Goal: Task Accomplishment & Management: Manage account settings

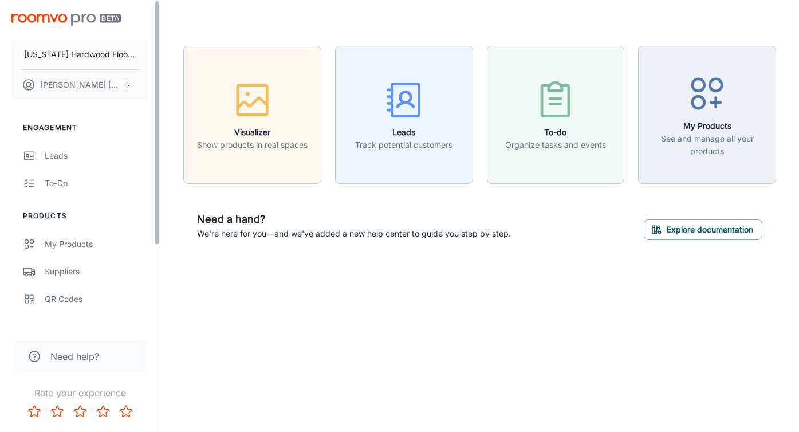
click at [38, 16] on img "scrollable content" at bounding box center [65, 20] width 109 height 12
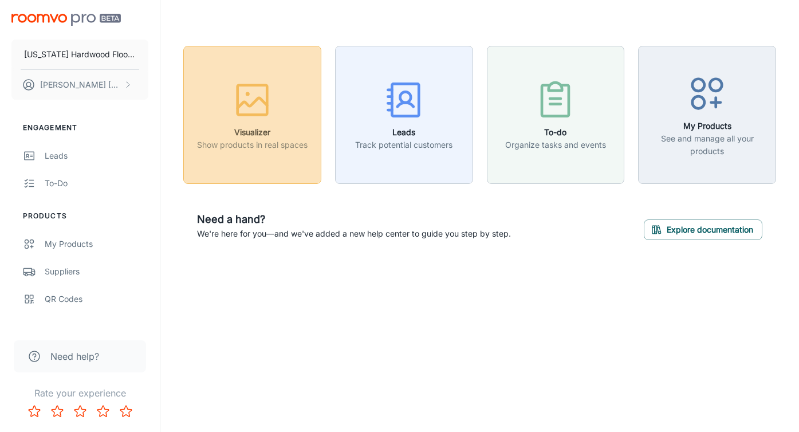
click at [250, 132] on h6 "Visualizer" at bounding box center [252, 132] width 111 height 13
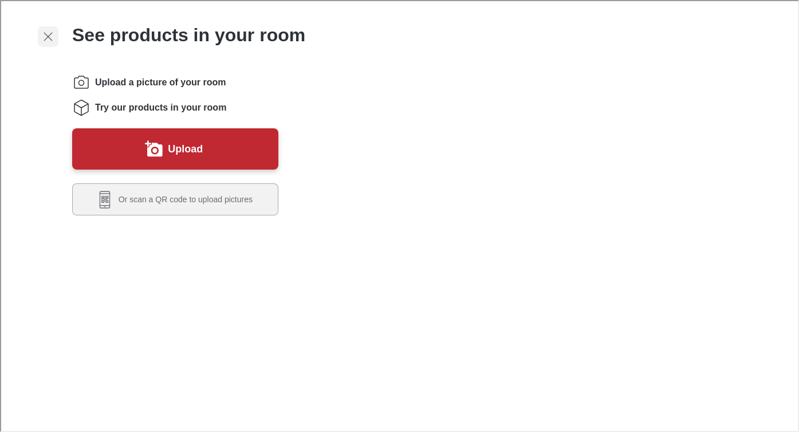
click at [44, 32] on icon "Exit visualizer" at bounding box center [47, 36] width 14 height 14
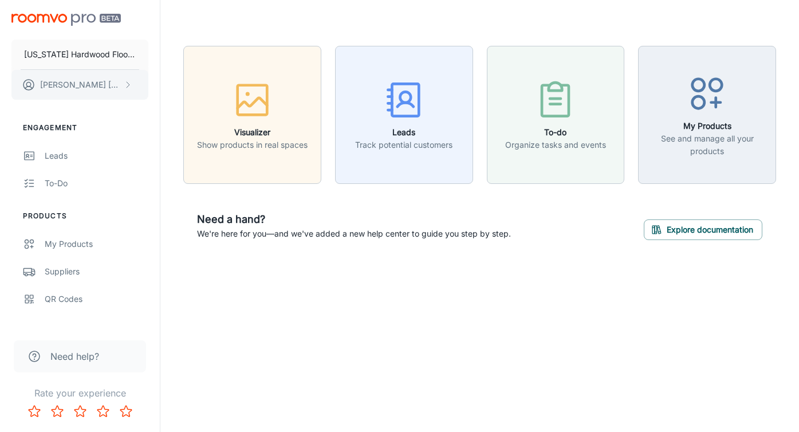
click at [84, 81] on p "[PERSON_NAME]" at bounding box center [80, 85] width 81 height 13
click at [171, 86] on li "User Profile" at bounding box center [178, 83] width 61 height 19
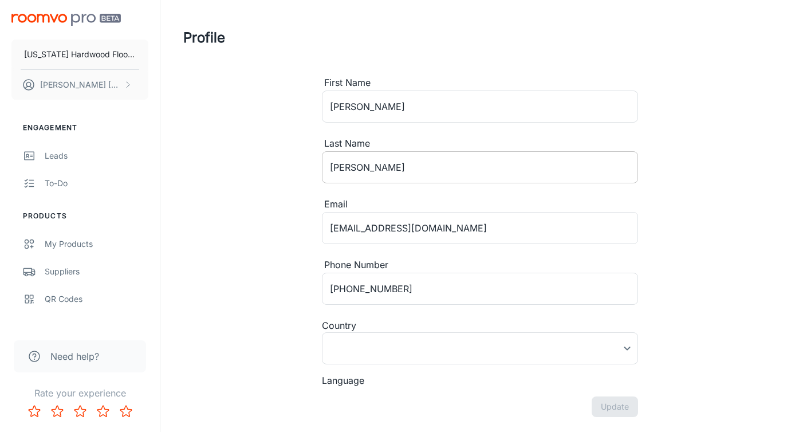
type input "[GEOGRAPHIC_DATA]"
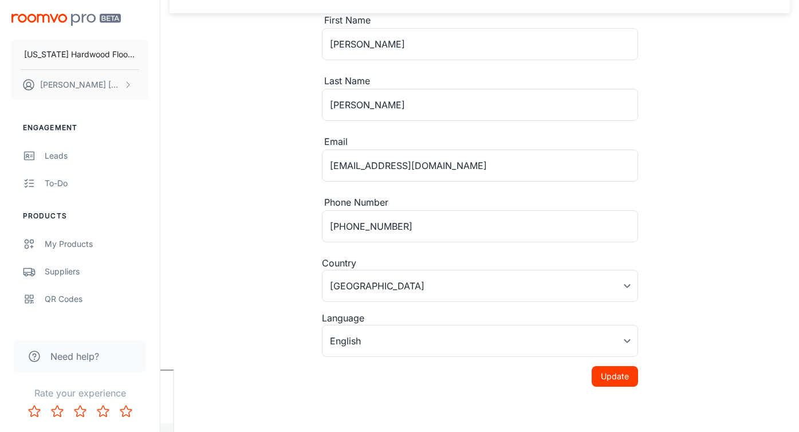
scroll to position [63, 0]
click at [617, 377] on button "Update" at bounding box center [615, 376] width 46 height 21
click at [778, 67] on rect "button" at bounding box center [774, 68] width 14 height 14
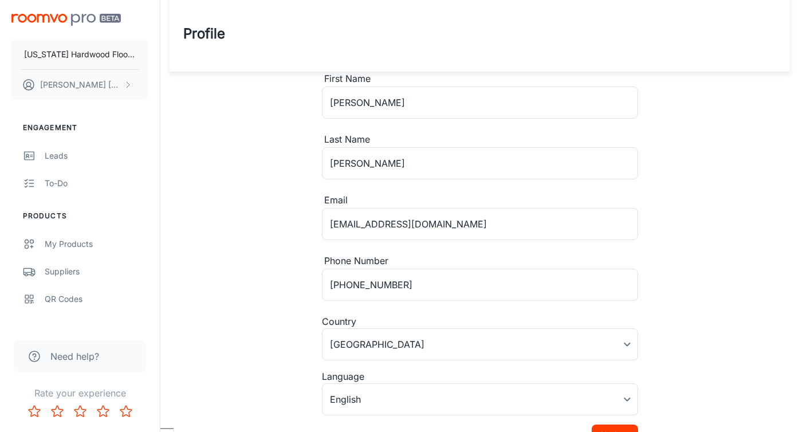
scroll to position [0, 0]
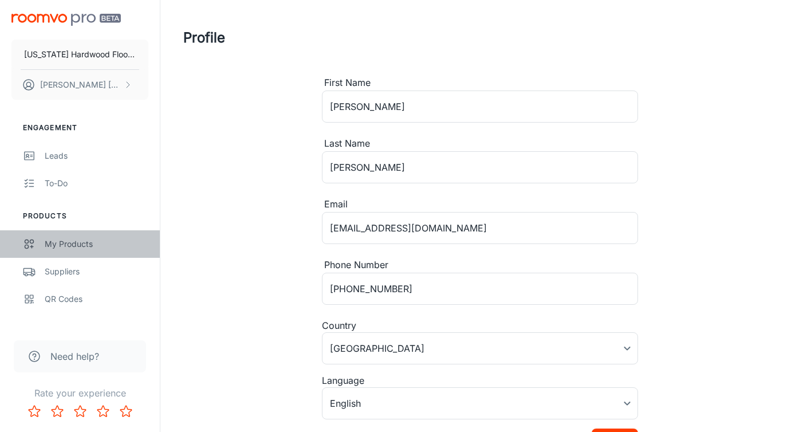
click at [58, 244] on div "My Products" at bounding box center [97, 244] width 104 height 13
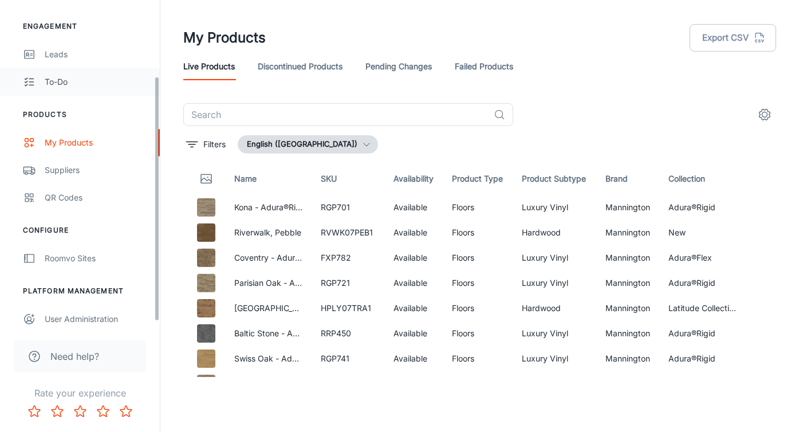
scroll to position [108, 0]
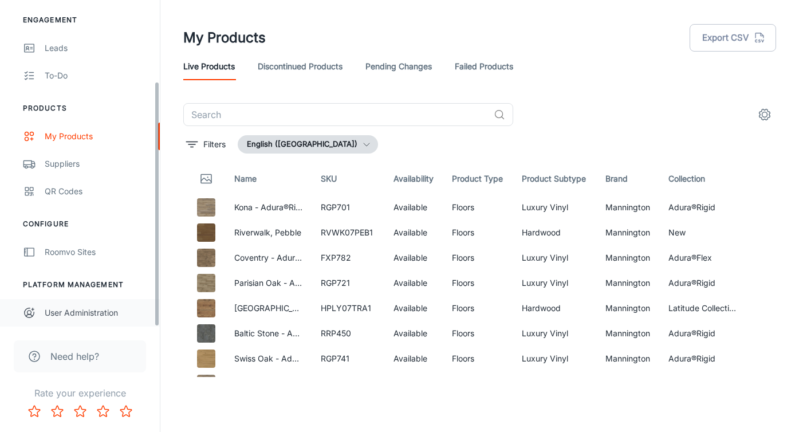
click at [78, 315] on div "User Administration" at bounding box center [97, 313] width 104 height 13
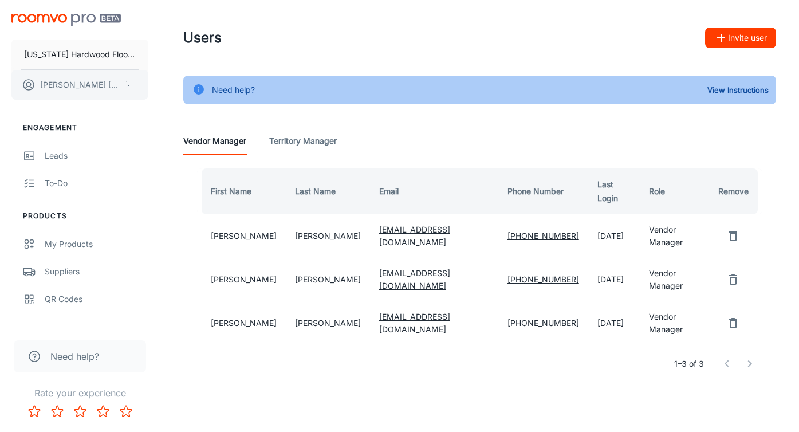
click at [407, 97] on div "Need help? View Instructions" at bounding box center [479, 90] width 593 height 29
